Goal: Information Seeking & Learning: Learn about a topic

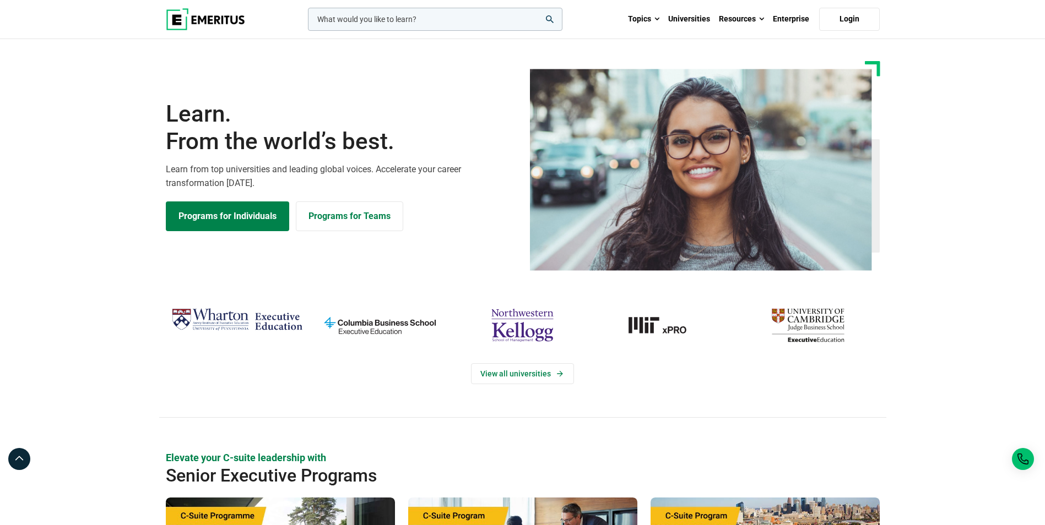
click at [414, 18] on input "woocommerce-product-search-field-0" at bounding box center [435, 19] width 254 height 23
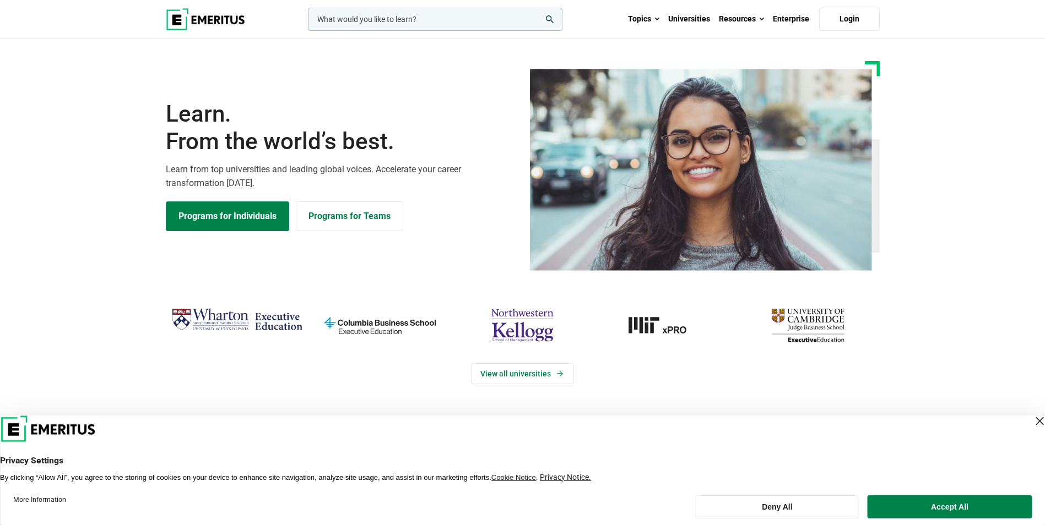
click at [414, 18] on input "woocommerce-product-search-field-0" at bounding box center [435, 19] width 254 height 23
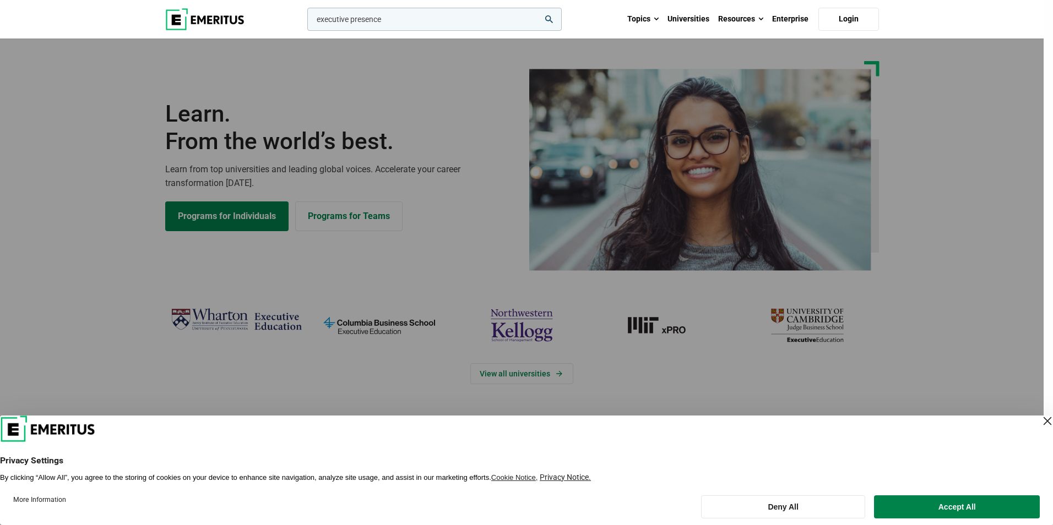
type input "executive presence"
click at [305, 22] on button "search" at bounding box center [305, 22] width 0 height 0
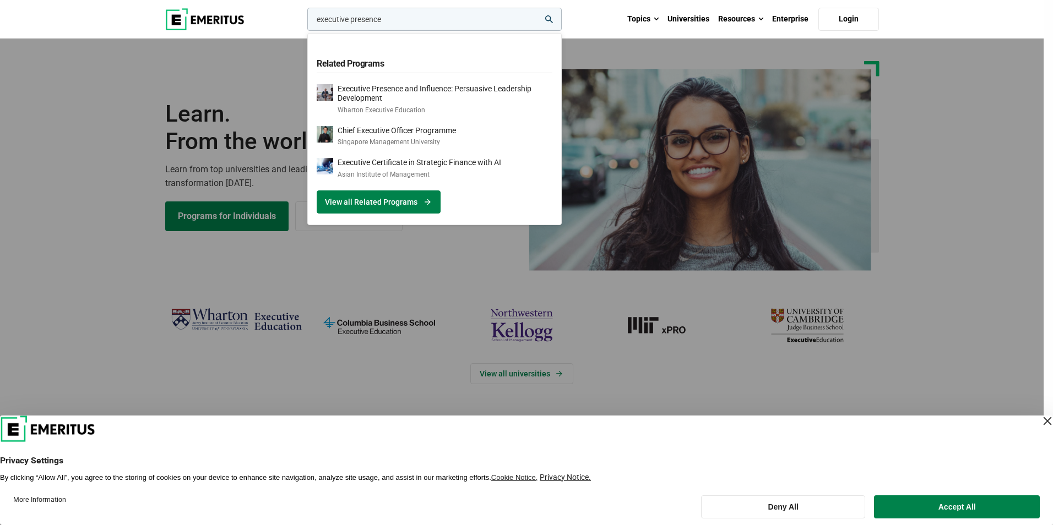
click at [405, 200] on link "View all Related Programs" at bounding box center [379, 202] width 124 height 23
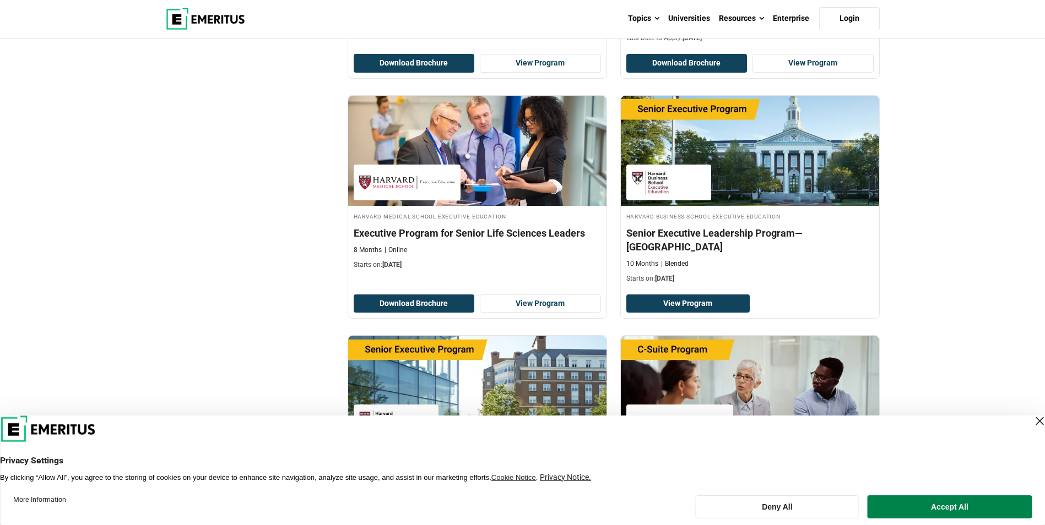
scroll to position [1322, 0]
